Goal: Use online tool/utility: Utilize a website feature to perform a specific function

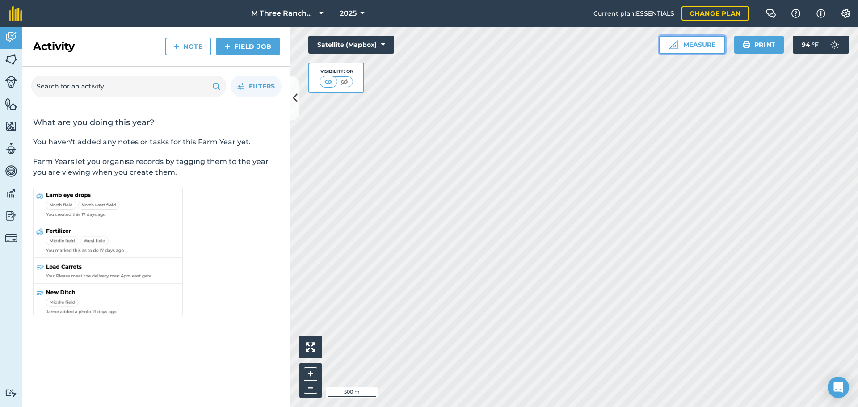
click at [682, 49] on button "Measure" at bounding box center [692, 45] width 66 height 18
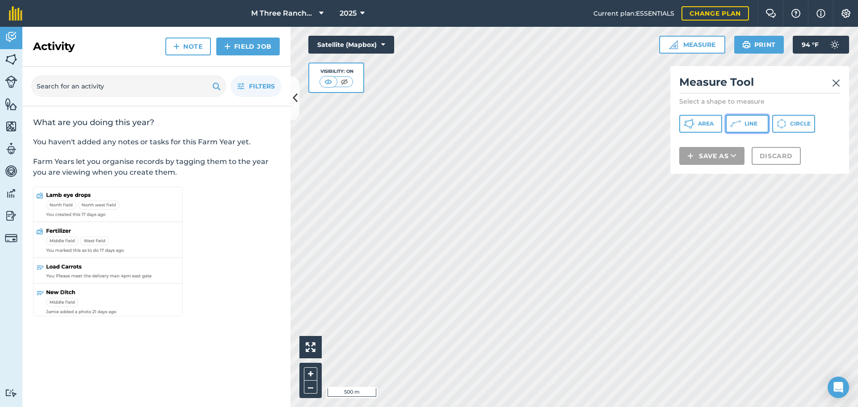
click at [750, 124] on span "Line" at bounding box center [750, 123] width 13 height 7
click at [836, 84] on img at bounding box center [836, 83] width 8 height 11
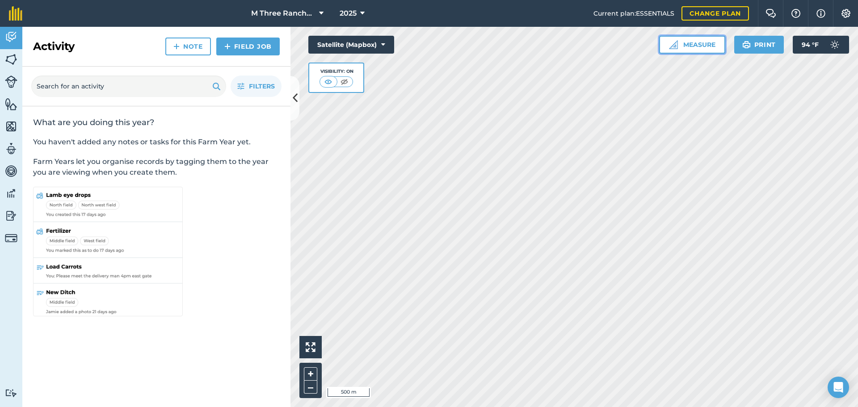
drag, startPoint x: 688, startPoint y: 42, endPoint x: 693, endPoint y: 46, distance: 6.3
click at [688, 44] on button "Measure" at bounding box center [692, 45] width 66 height 18
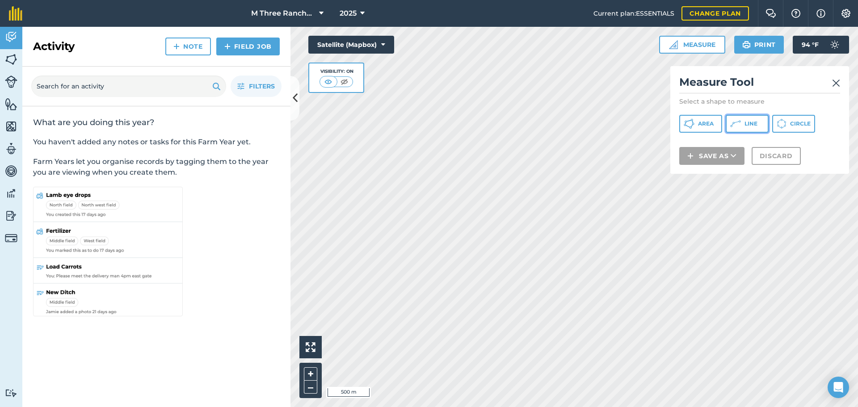
click at [741, 126] on button "Line" at bounding box center [746, 124] width 43 height 18
click at [835, 82] on img at bounding box center [836, 83] width 8 height 11
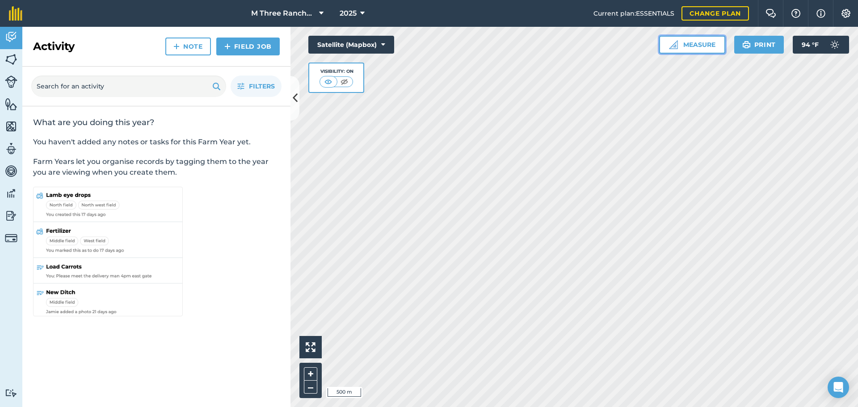
click at [693, 41] on button "Measure" at bounding box center [692, 45] width 66 height 18
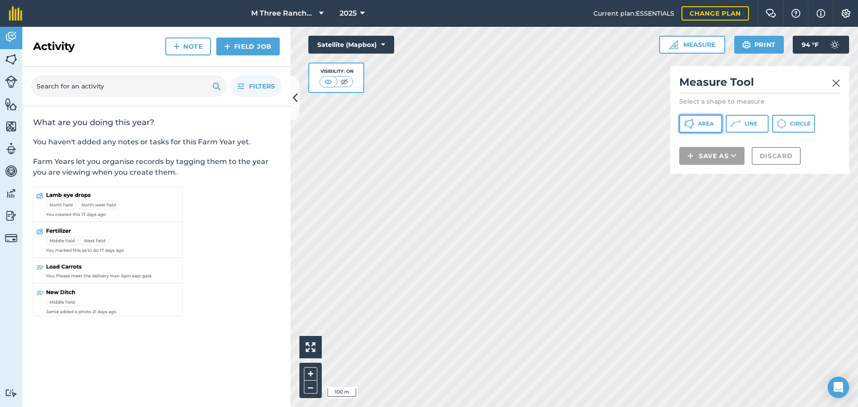
click at [709, 124] on span "Area" at bounding box center [706, 123] width 16 height 7
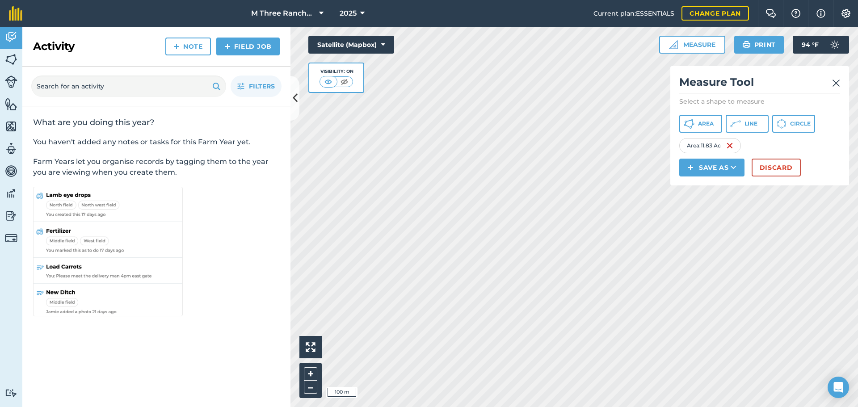
click at [837, 82] on img at bounding box center [836, 83] width 8 height 11
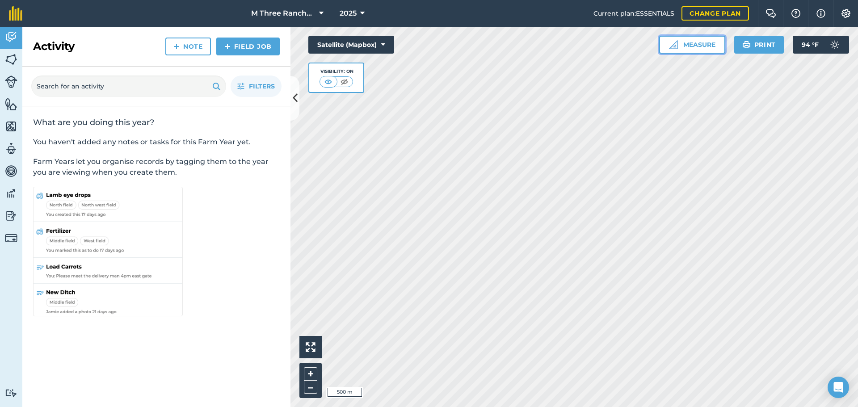
click at [695, 46] on button "Measure" at bounding box center [692, 45] width 66 height 18
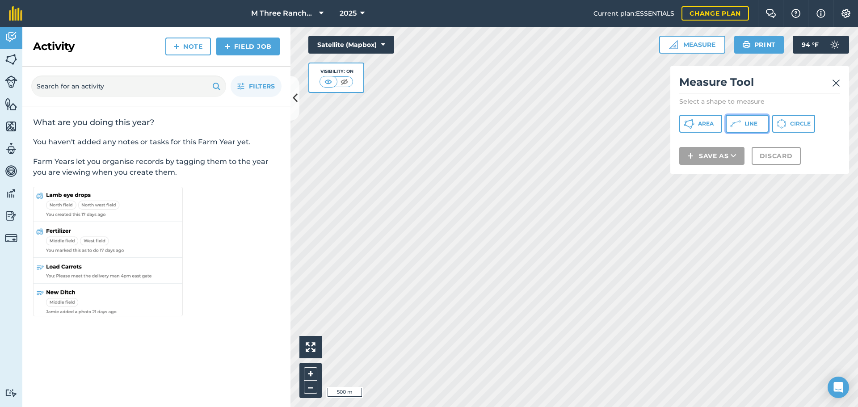
click at [741, 125] on button "Line" at bounding box center [746, 124] width 43 height 18
click at [837, 80] on img at bounding box center [836, 83] width 8 height 11
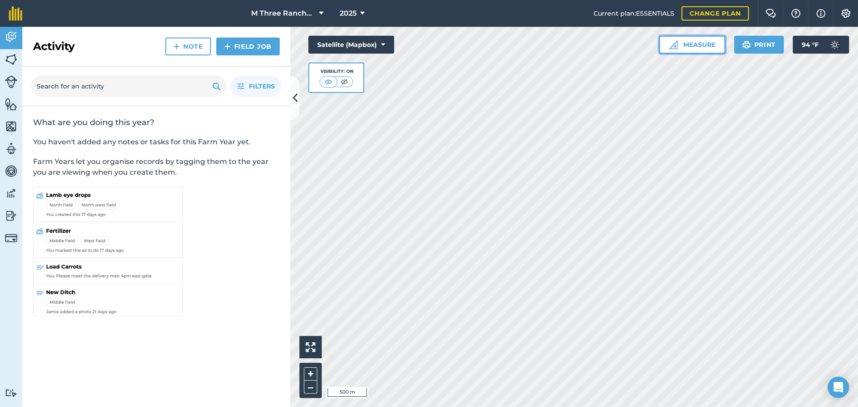
click at [693, 47] on button "Measure" at bounding box center [692, 45] width 66 height 18
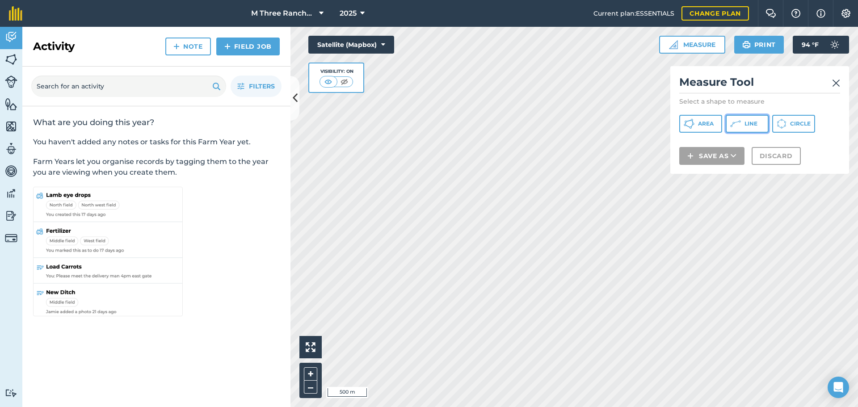
click at [739, 122] on icon at bounding box center [735, 123] width 11 height 11
click at [838, 83] on img at bounding box center [836, 83] width 8 height 11
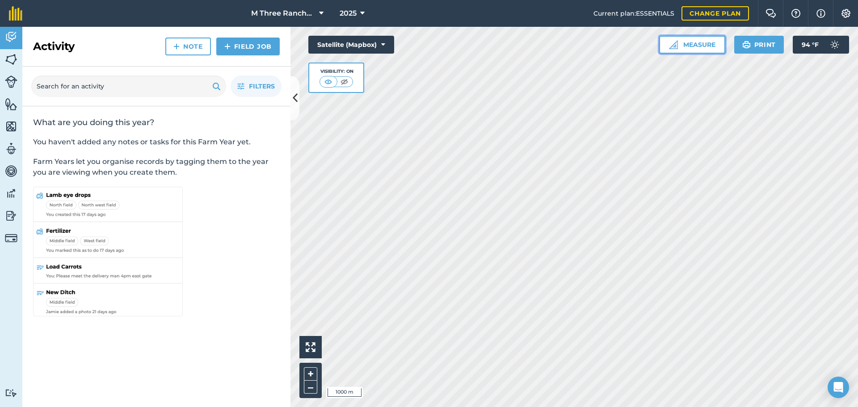
click at [682, 42] on button "Measure" at bounding box center [692, 45] width 66 height 18
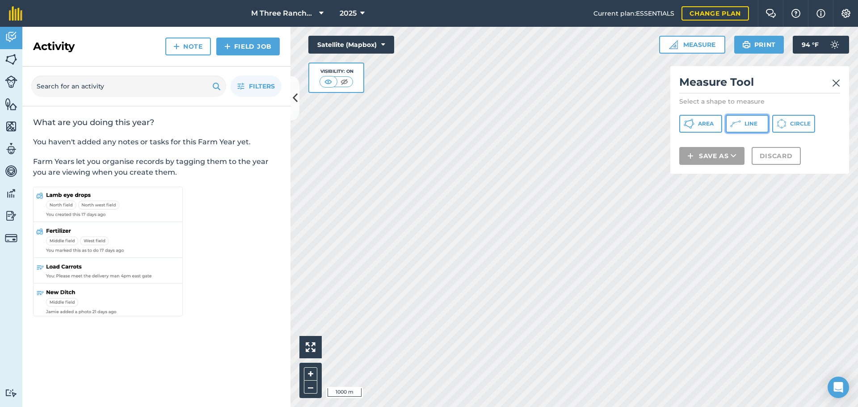
click at [749, 130] on button "Line" at bounding box center [746, 124] width 43 height 18
click at [837, 83] on img at bounding box center [836, 83] width 8 height 11
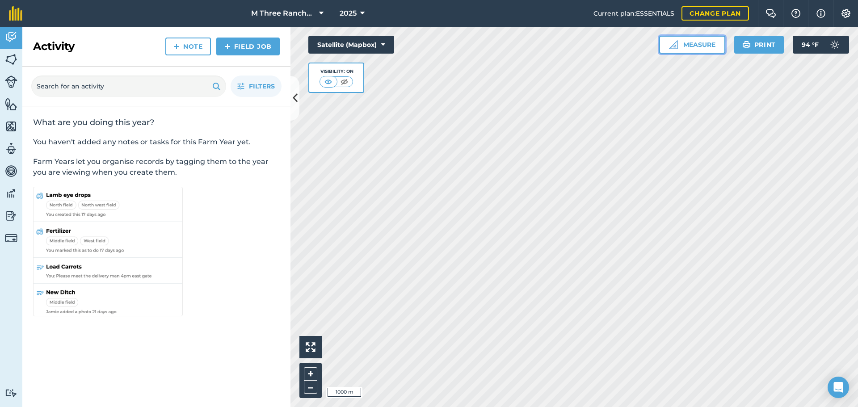
click at [686, 43] on button "Measure" at bounding box center [692, 45] width 66 height 18
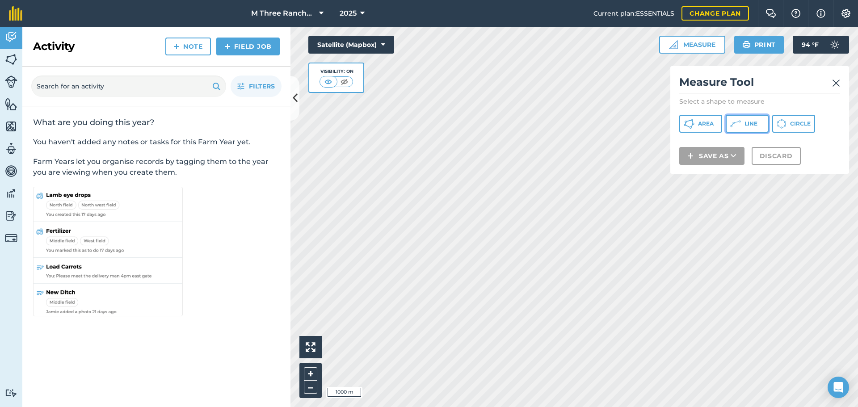
click at [734, 121] on icon at bounding box center [735, 123] width 11 height 11
click at [837, 83] on img at bounding box center [836, 83] width 8 height 11
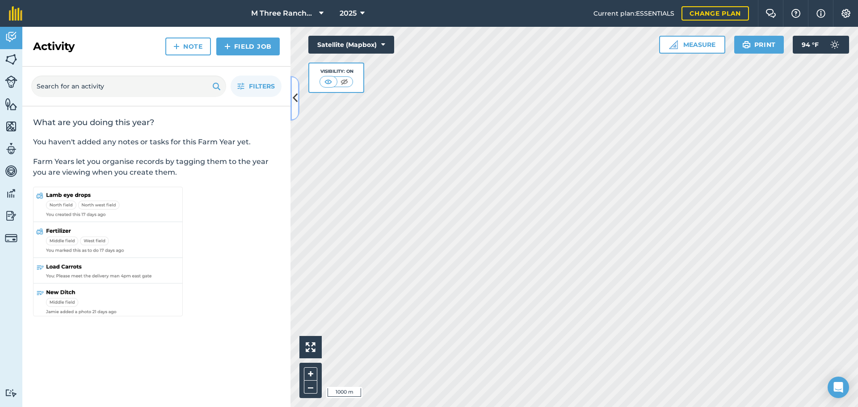
click at [295, 94] on icon at bounding box center [295, 98] width 5 height 16
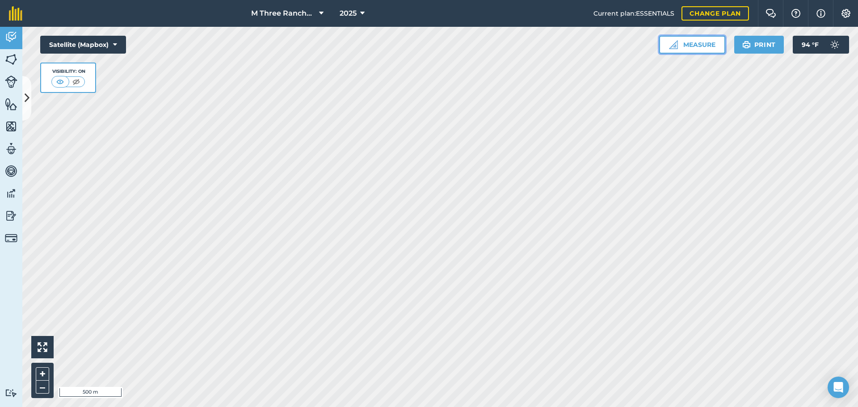
click at [691, 50] on button "Measure" at bounding box center [692, 45] width 66 height 18
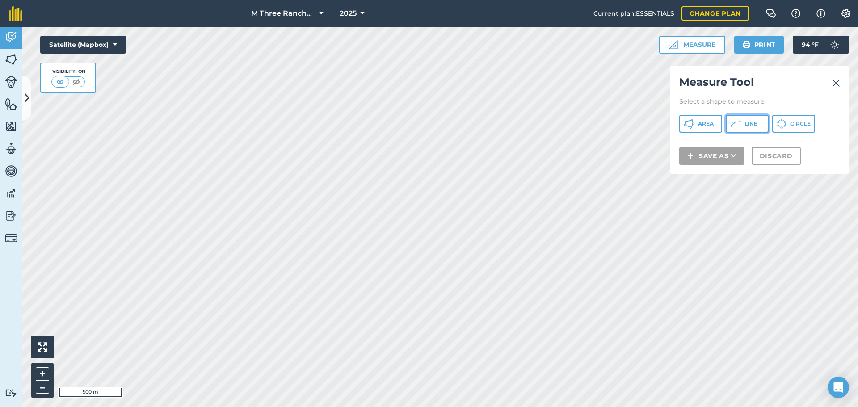
click at [742, 127] on button "Line" at bounding box center [746, 124] width 43 height 18
click at [835, 83] on img at bounding box center [836, 83] width 8 height 11
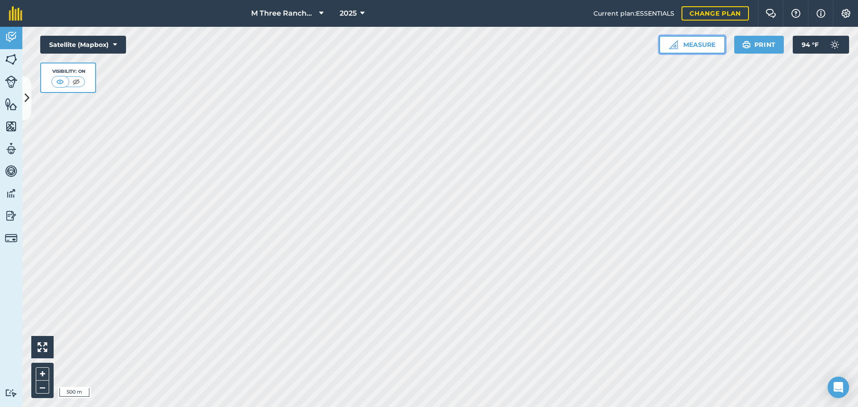
click at [701, 46] on button "Measure" at bounding box center [692, 45] width 66 height 18
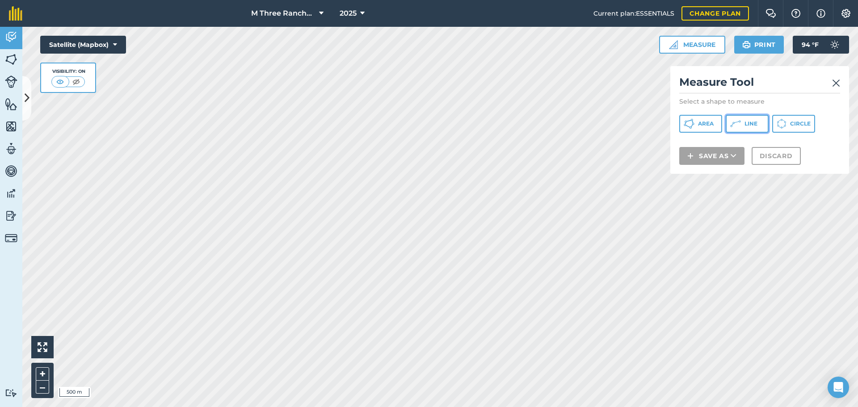
click at [741, 129] on button "Line" at bounding box center [746, 124] width 43 height 18
click at [834, 82] on img at bounding box center [836, 83] width 8 height 11
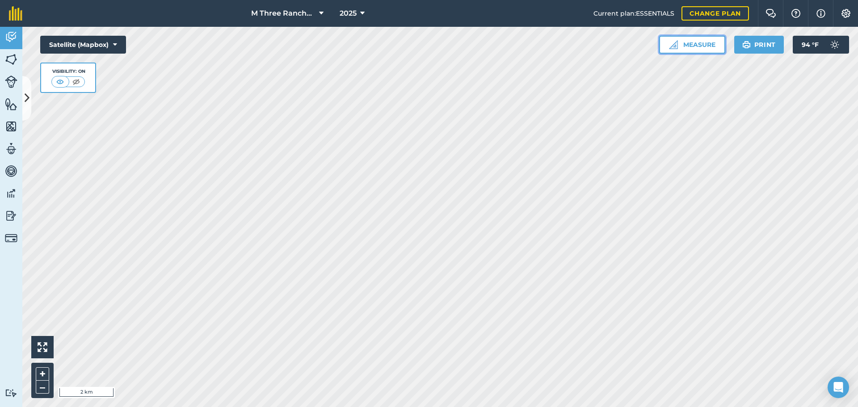
click at [686, 44] on button "Measure" at bounding box center [692, 45] width 66 height 18
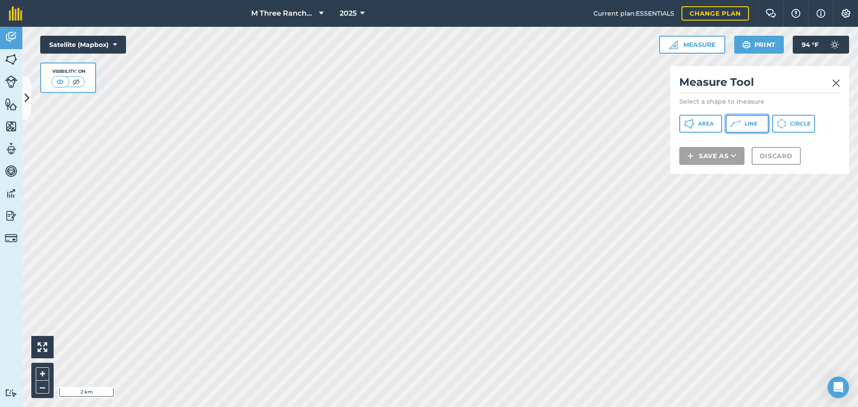
click at [738, 122] on icon at bounding box center [735, 123] width 11 height 11
click at [833, 86] on img at bounding box center [836, 83] width 8 height 11
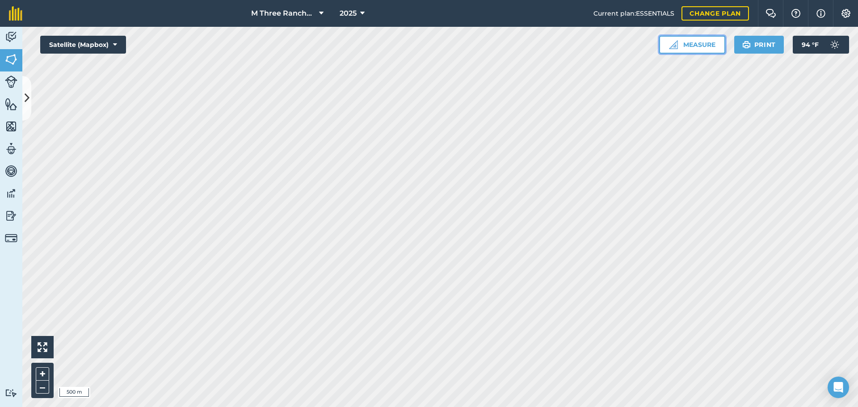
click at [688, 45] on button "Measure" at bounding box center [692, 45] width 66 height 18
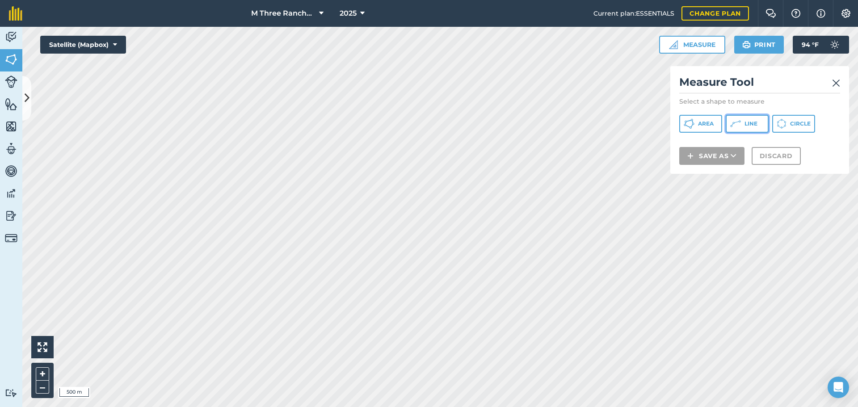
click at [750, 125] on span "Line" at bounding box center [750, 123] width 13 height 7
click at [835, 85] on img at bounding box center [836, 83] width 8 height 11
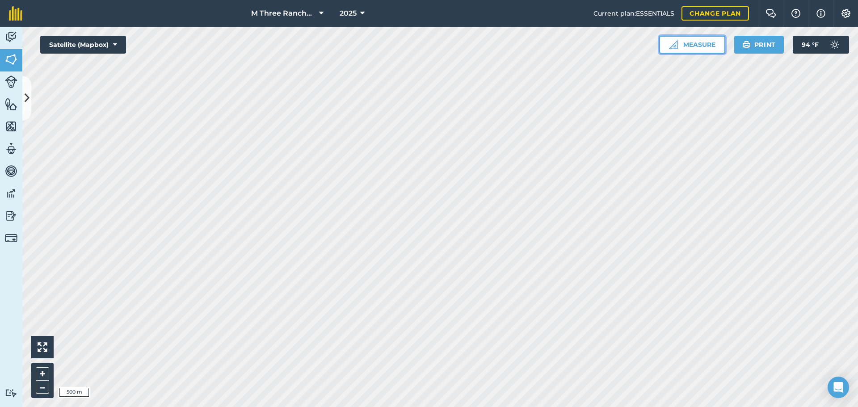
click at [705, 48] on button "Measure" at bounding box center [692, 45] width 66 height 18
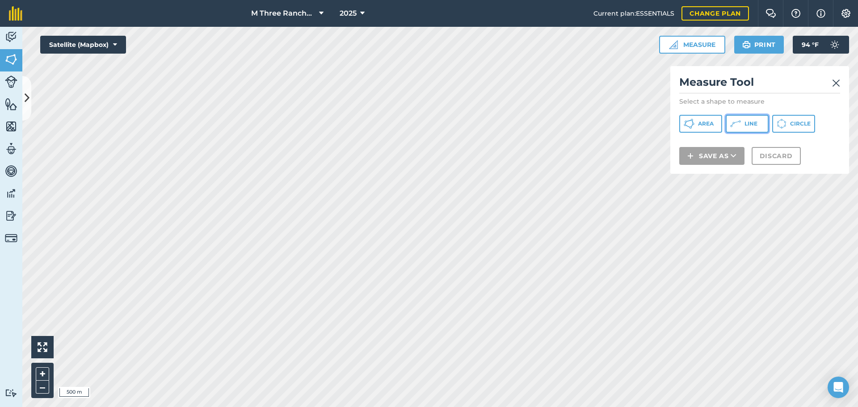
click at [745, 130] on button "Line" at bounding box center [746, 124] width 43 height 18
click at [838, 79] on img at bounding box center [836, 83] width 8 height 11
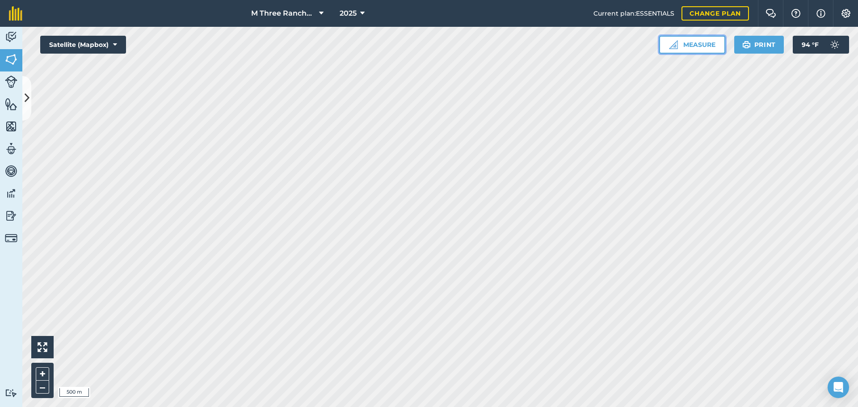
click at [709, 46] on button "Measure" at bounding box center [692, 45] width 66 height 18
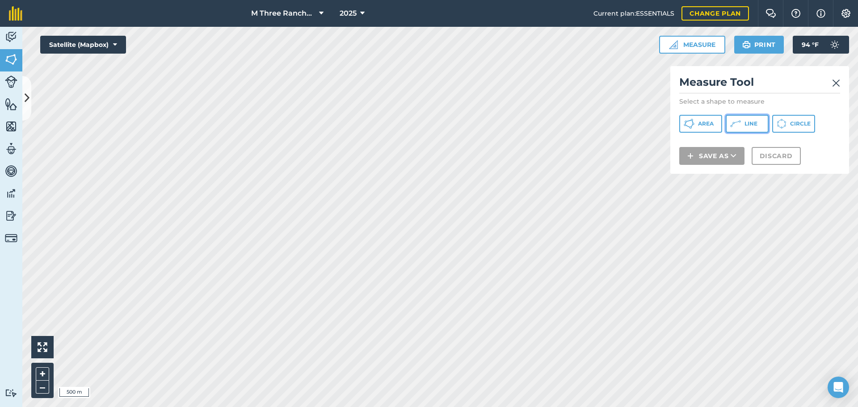
click at [746, 125] on span "Line" at bounding box center [750, 123] width 13 height 7
click at [835, 80] on img at bounding box center [836, 83] width 8 height 11
